Goal: Task Accomplishment & Management: Use online tool/utility

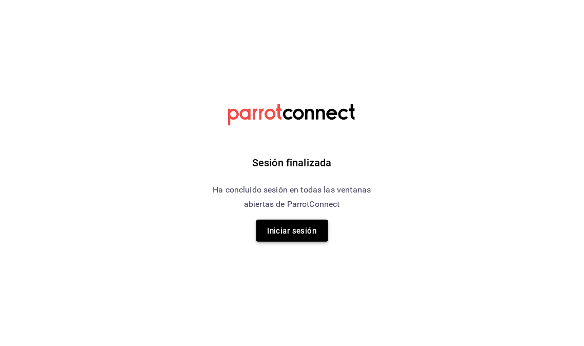
click at [300, 229] on font "Iniciar sesión" at bounding box center [292, 231] width 49 height 9
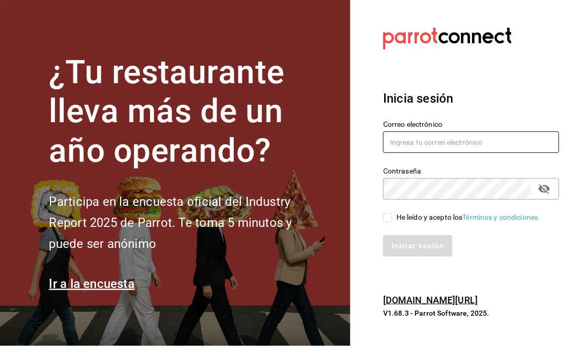
type input "[EMAIL_ADDRESS][DOMAIN_NAME]"
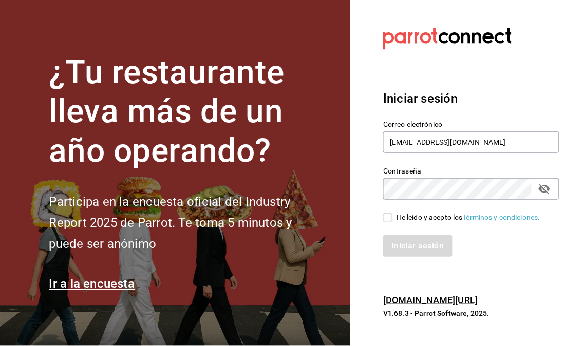
click at [390, 218] on input "He leído y acepto los Términos y condiciones." at bounding box center [387, 217] width 9 height 9
checkbox input "true"
click at [393, 239] on button "Iniciar sesión" at bounding box center [418, 246] width 70 height 22
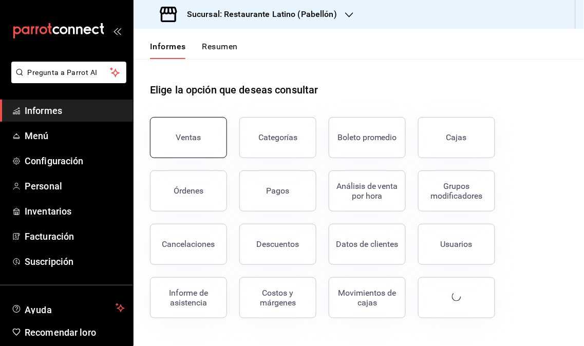
click at [190, 144] on button "Ventas" at bounding box center [188, 137] width 77 height 41
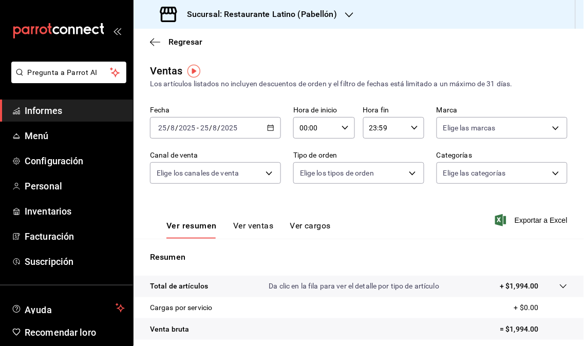
click at [351, 13] on icon "button" at bounding box center [349, 14] width 8 height 5
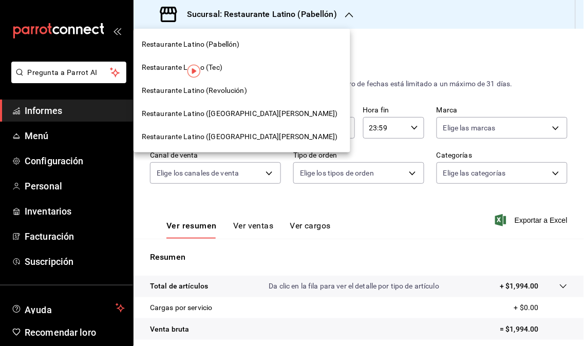
click at [245, 94] on span "Restaurante Latino (Revolución)" at bounding box center [194, 90] width 105 height 11
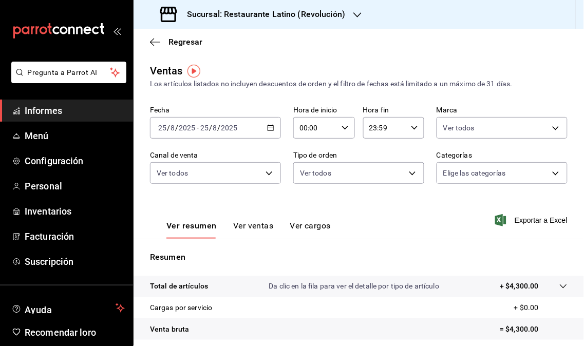
click at [364, 8] on div "Sucursal: Restaurante Latino (Revolución)" at bounding box center [254, 14] width 224 height 29
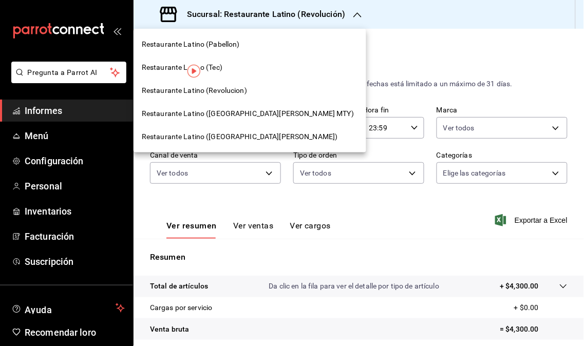
drag, startPoint x: 237, startPoint y: 106, endPoint x: 238, endPoint y: 98, distance: 7.8
click at [238, 98] on nav "Restaurante Latino (Pabellon) Restaurante Latino (Tec) Restaurante Latino (Revo…" at bounding box center [250, 91] width 233 height 124
click at [237, 111] on font "Restaurante Latino (San Jerónimo MTY)" at bounding box center [240, 113] width 196 height 8
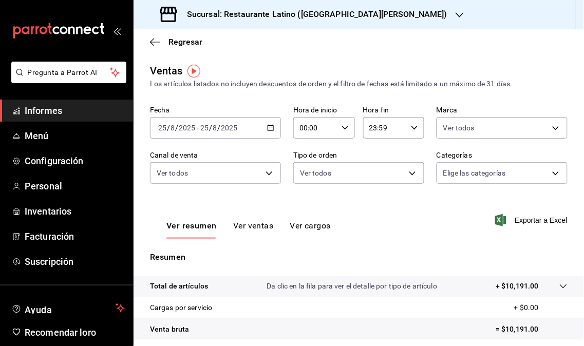
click at [388, 26] on div "Sucursal: Restaurante Latino (San Jerónimo MTY)" at bounding box center [305, 14] width 326 height 29
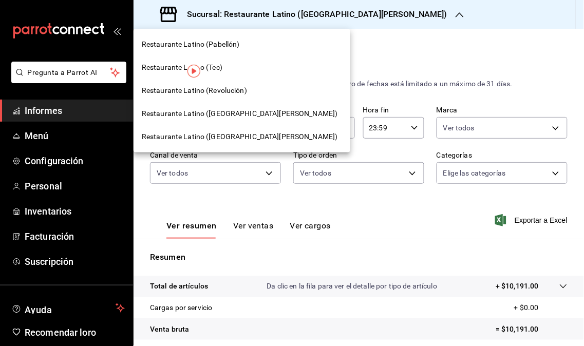
click at [307, 50] on div at bounding box center [292, 173] width 584 height 346
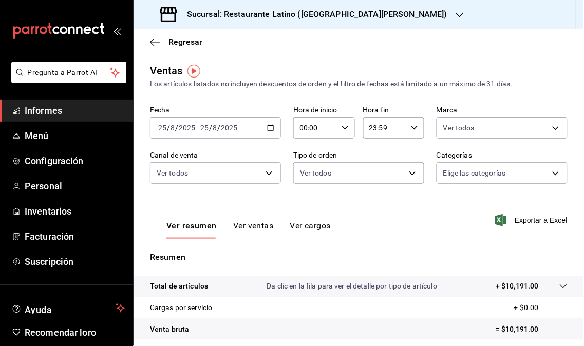
click at [381, 12] on div "Sucursal: Restaurante Latino (San Jerónimo MTY)" at bounding box center [305, 14] width 326 height 29
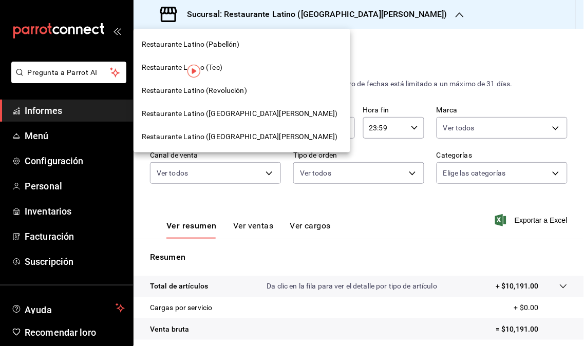
click at [197, 134] on font "Restaurante Latino (San Lucas)" at bounding box center [240, 137] width 196 height 8
